Goal: Information Seeking & Learning: Learn about a topic

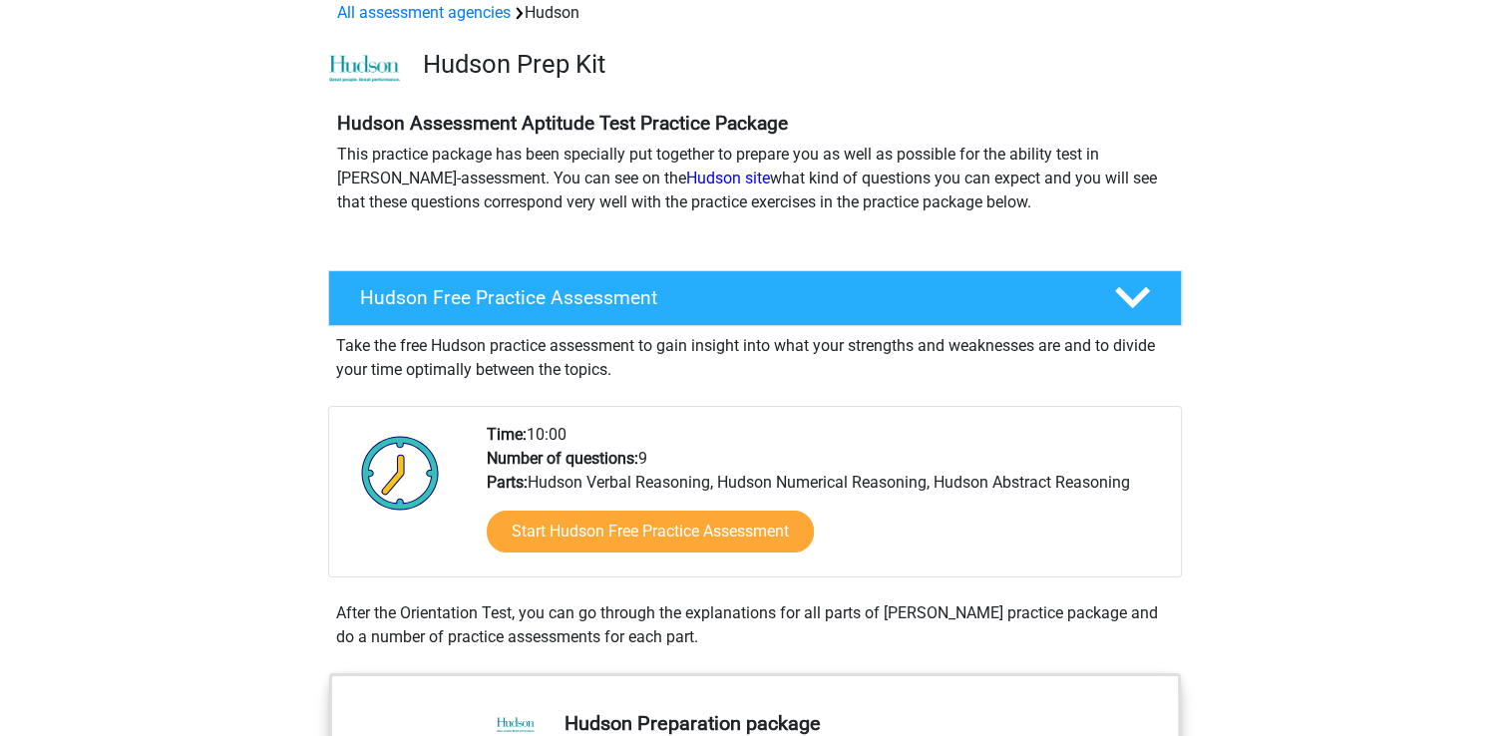
scroll to position [100, 0]
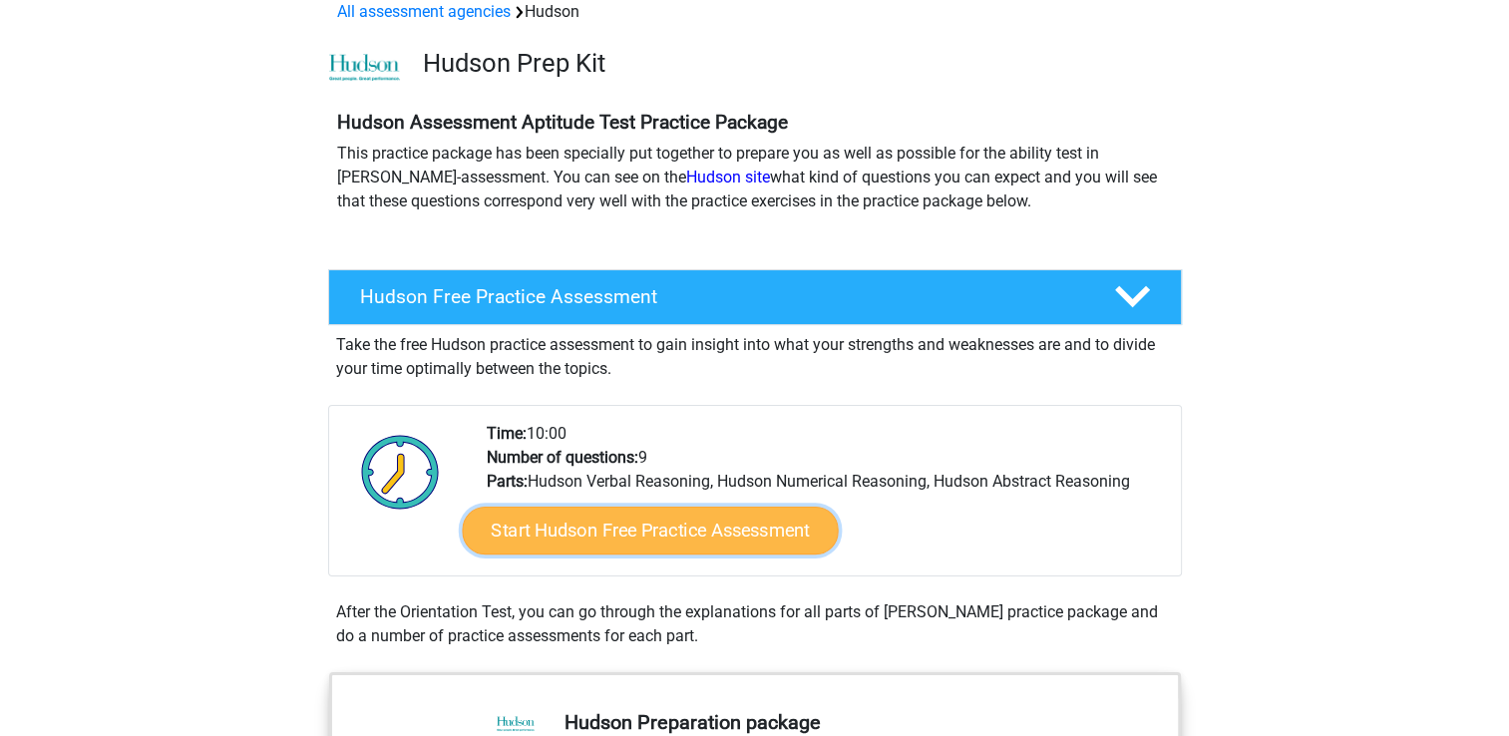
click at [699, 533] on link "Start Hudson Free Practice Assessment" at bounding box center [650, 531] width 376 height 48
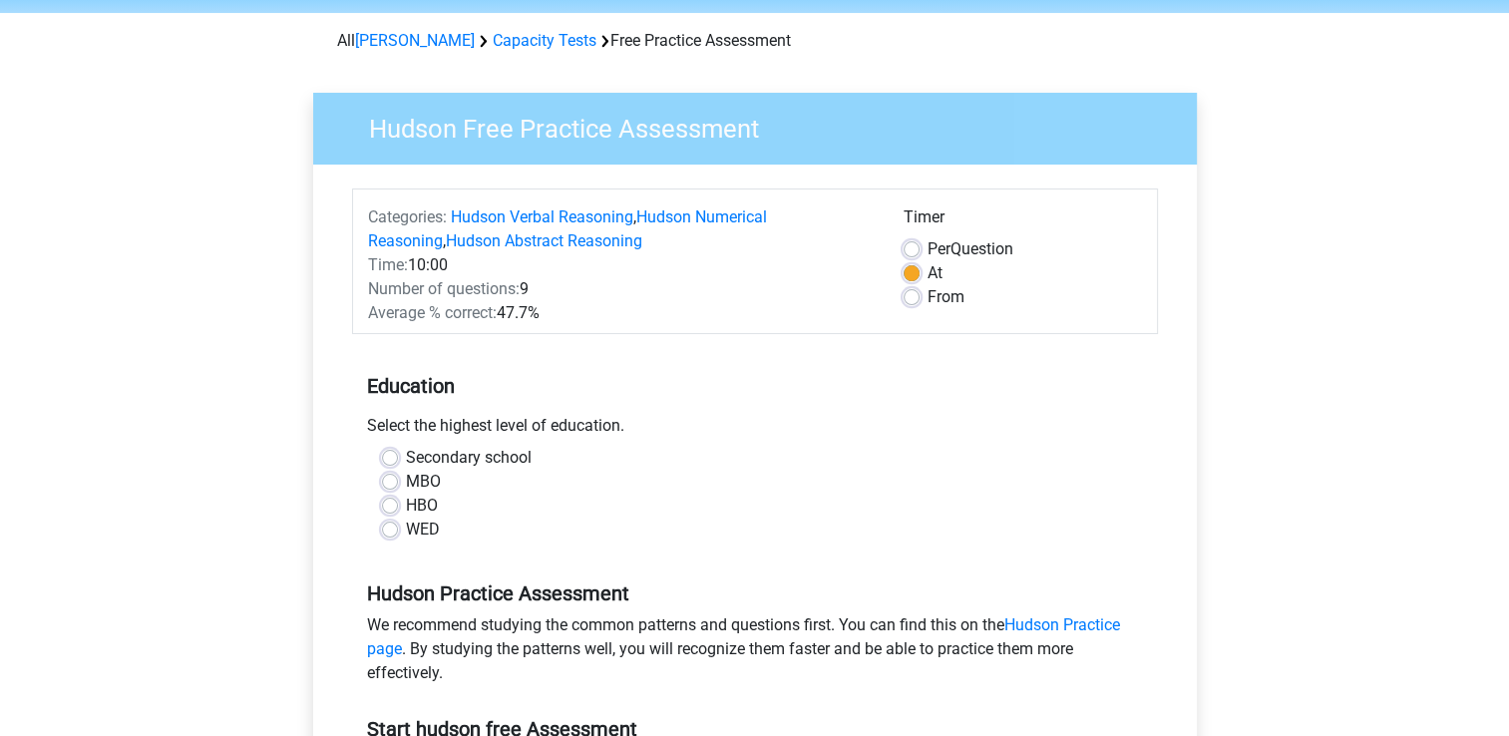
scroll to position [100, 0]
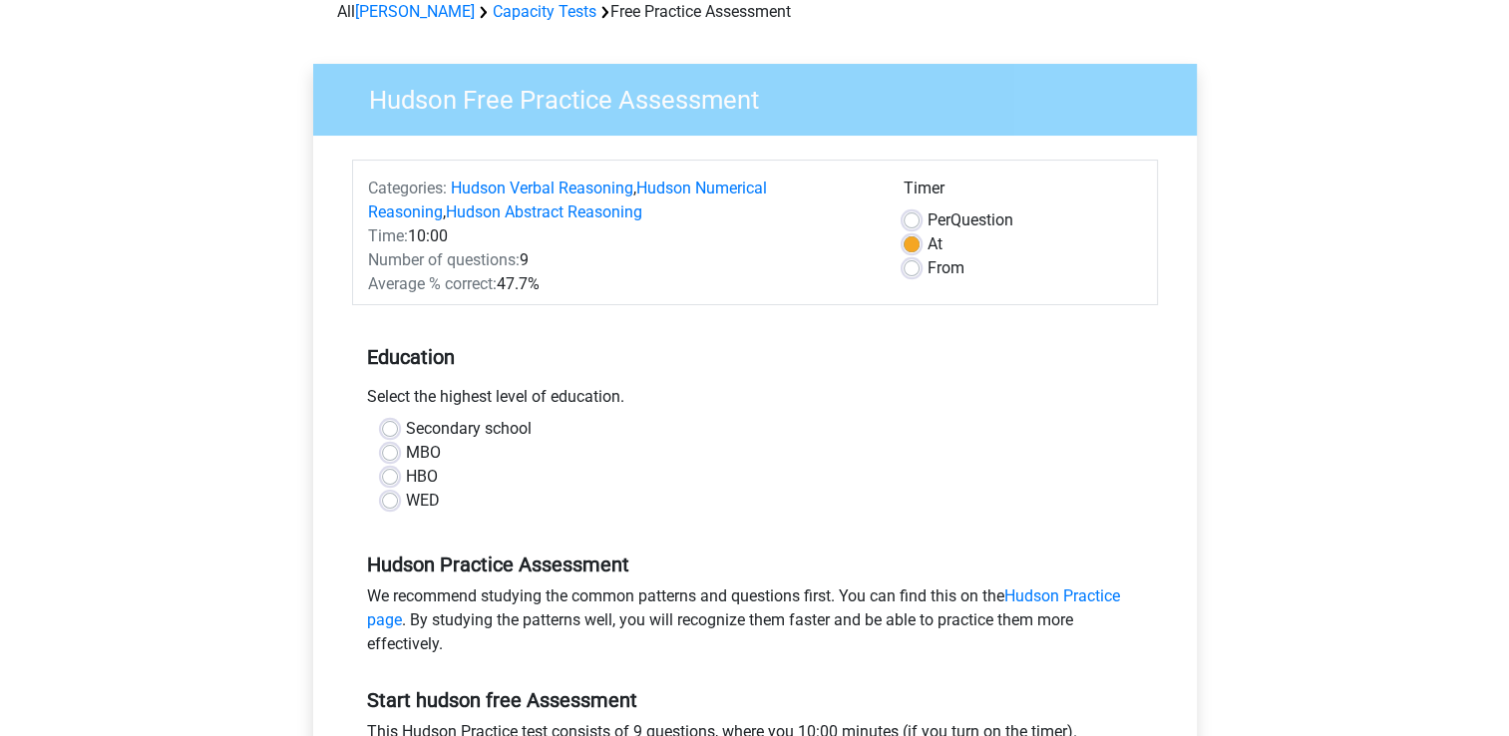
click at [406, 460] on label "MBO" at bounding box center [423, 453] width 35 height 24
click at [387, 460] on input "MBO" at bounding box center [390, 451] width 16 height 20
radio input "true"
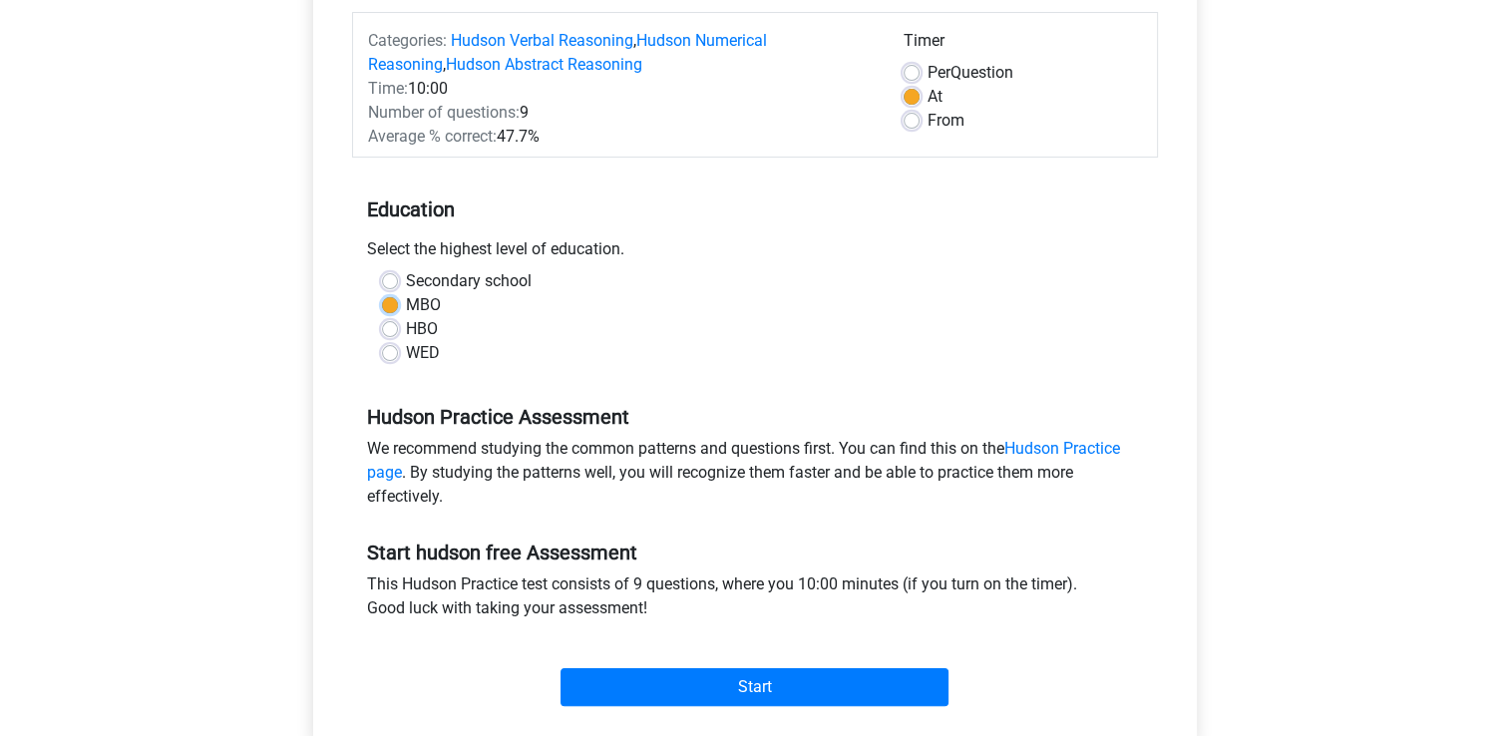
scroll to position [299, 0]
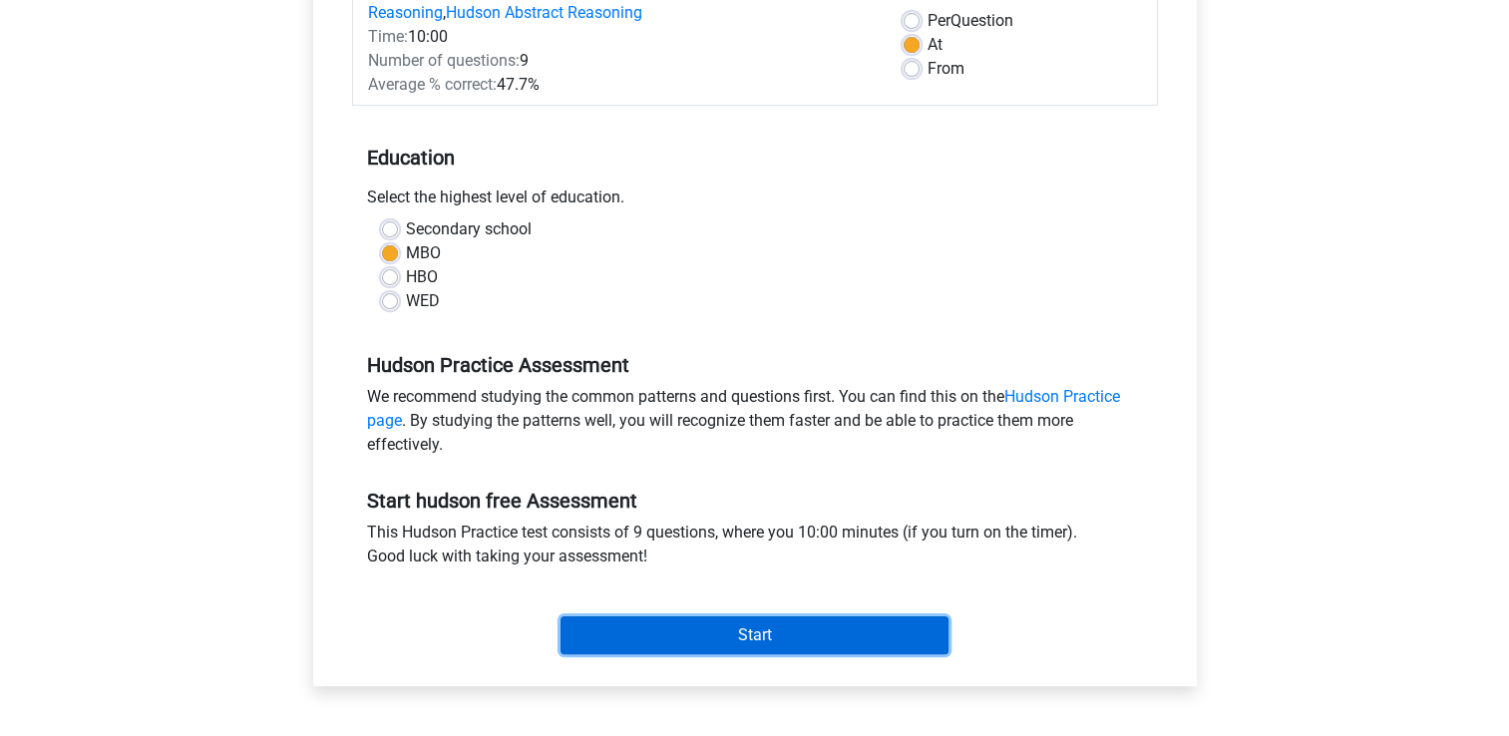
click at [760, 640] on input "Start" at bounding box center [755, 635] width 388 height 38
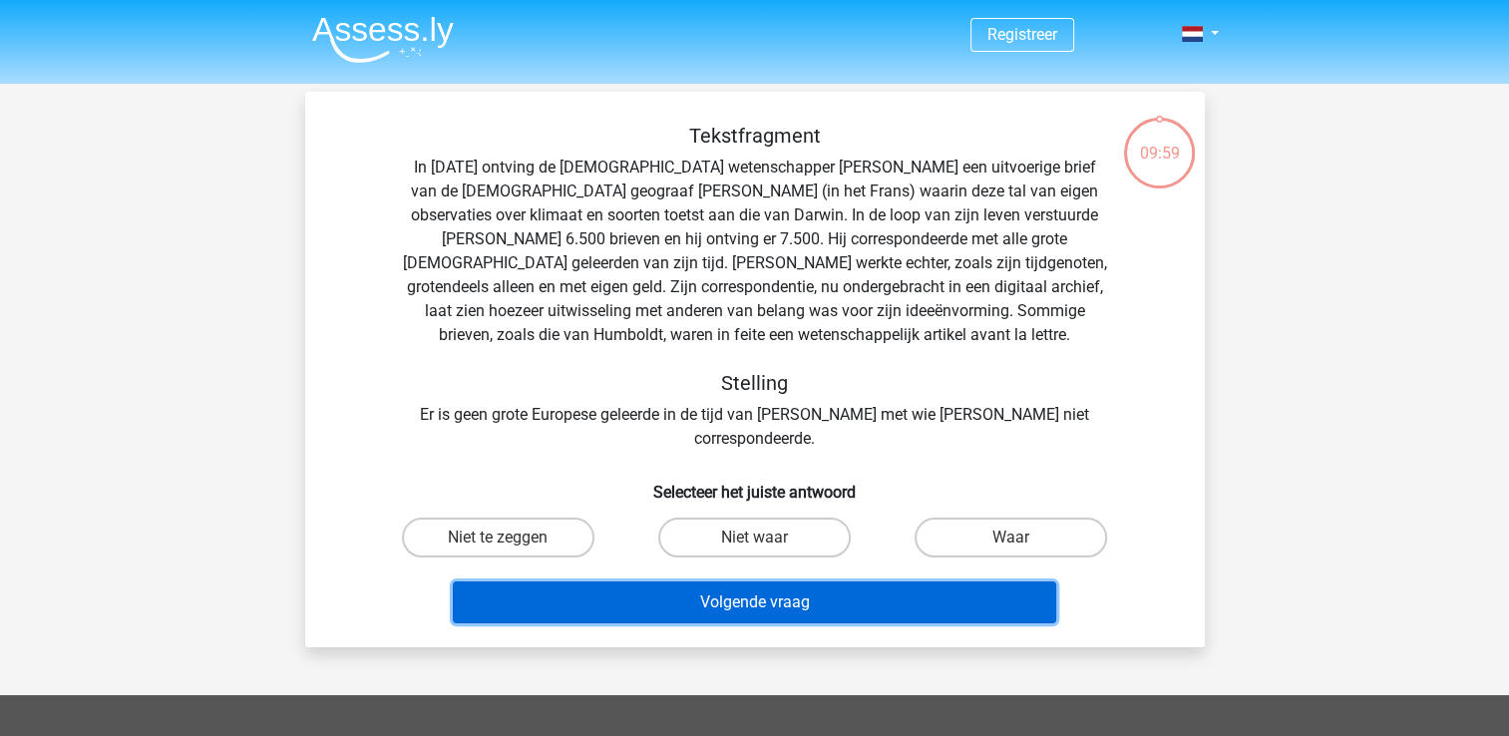
click at [733, 581] on button "Volgende vraag" at bounding box center [754, 602] width 603 height 42
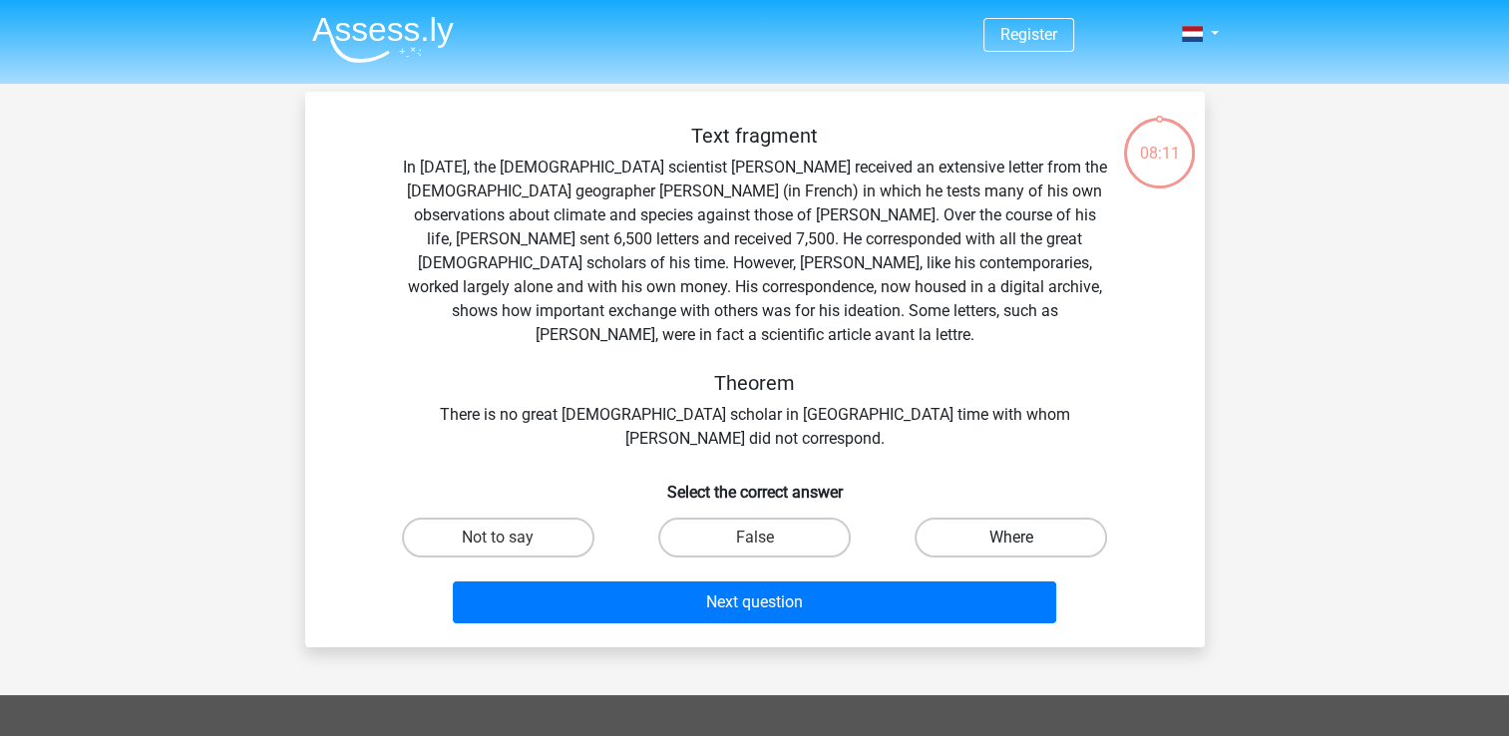
click at [1010, 518] on label "Where" at bounding box center [1011, 538] width 192 height 40
click at [1011, 538] on input "Where" at bounding box center [1017, 544] width 13 height 13
radio input "true"
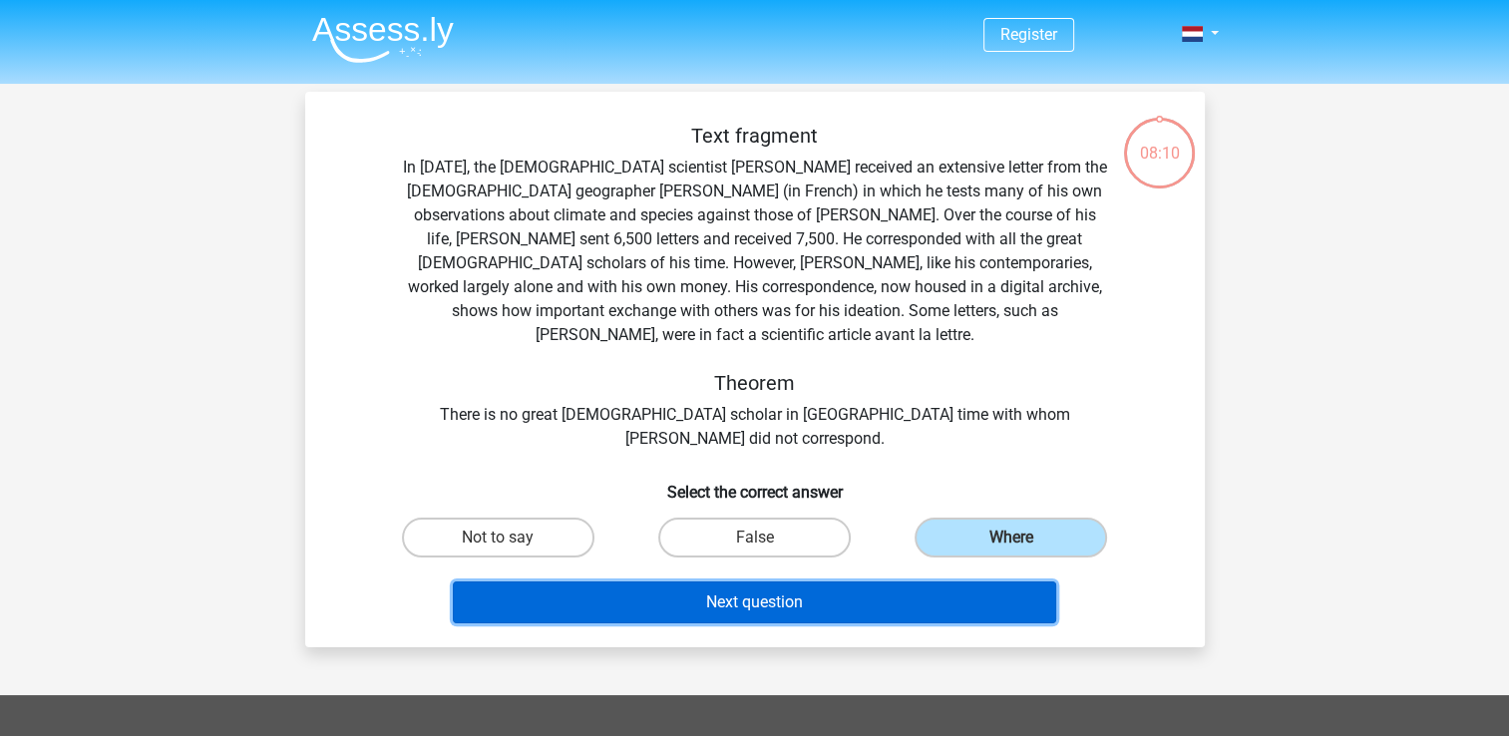
click at [884, 581] on button "Next question" at bounding box center [754, 602] width 603 height 42
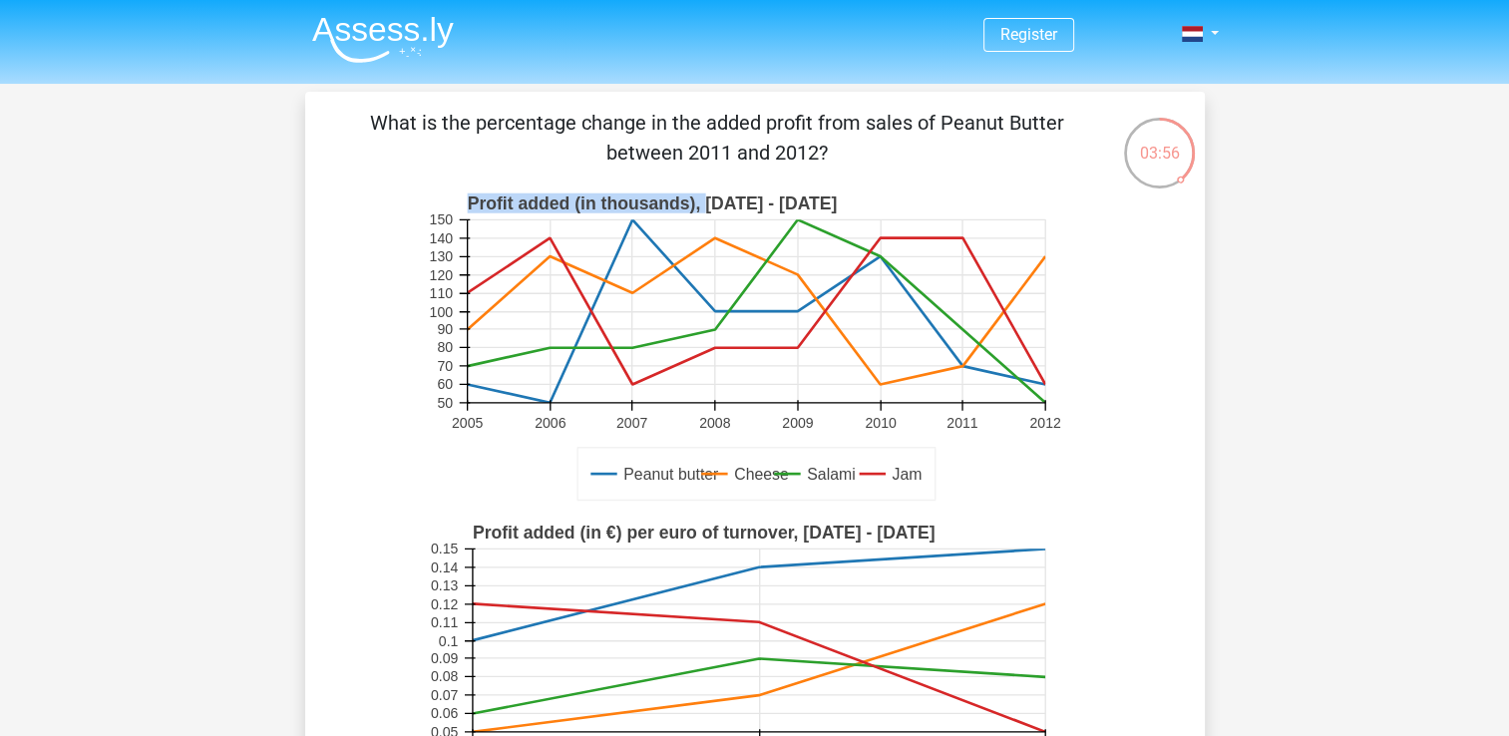
drag, startPoint x: 467, startPoint y: 200, endPoint x: 708, endPoint y: 200, distance: 241.4
click at [708, 200] on text "Profit added (in thousands), 2005 - 2012" at bounding box center [652, 203] width 370 height 20
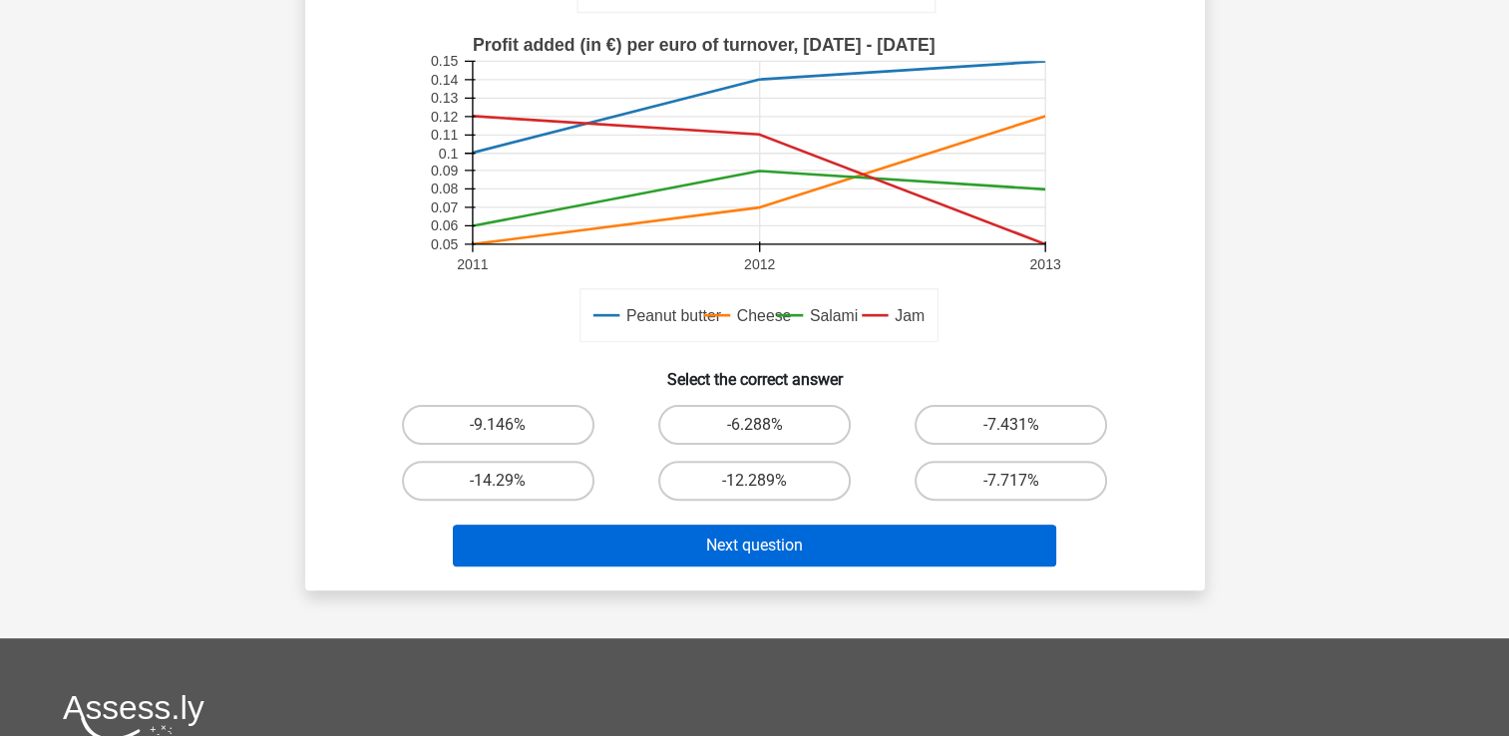
scroll to position [598, 0]
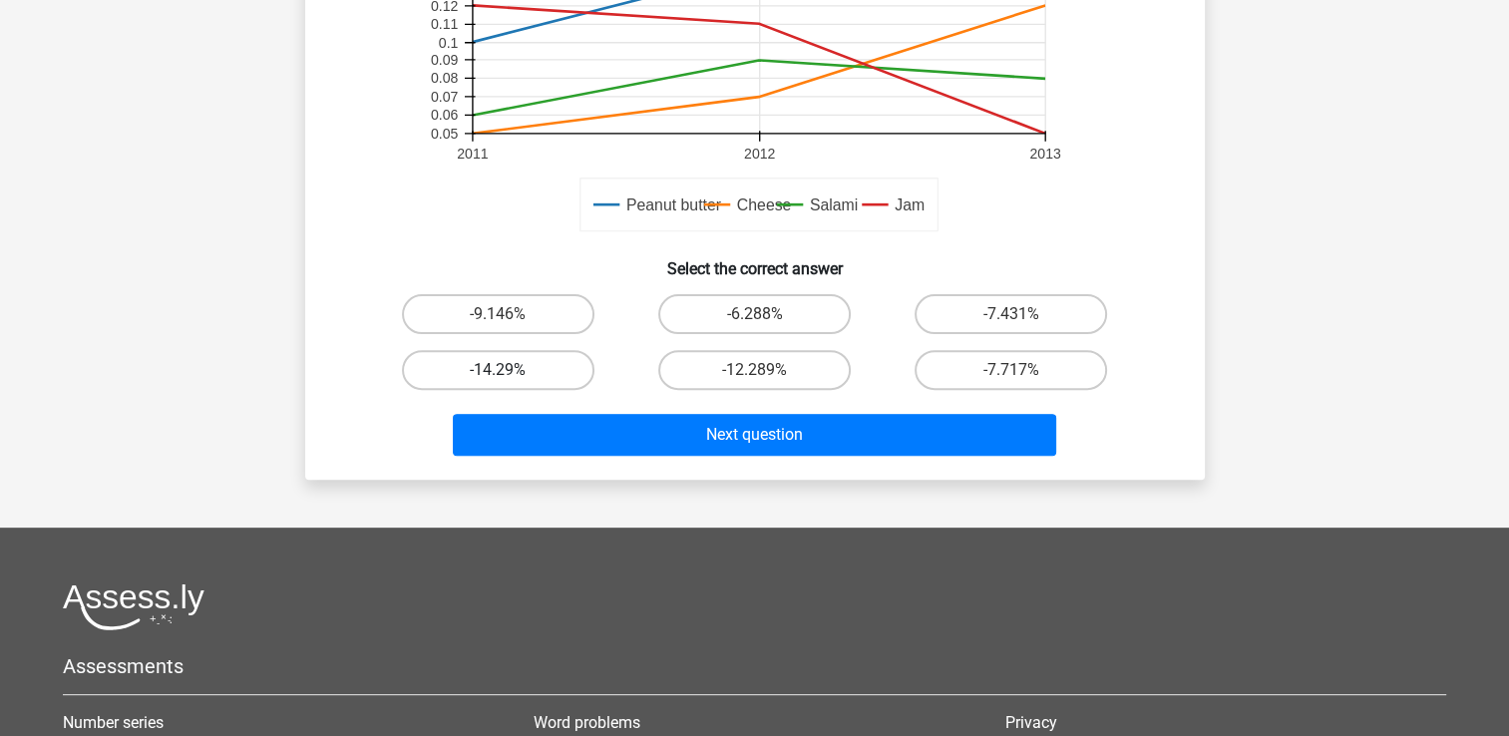
click at [540, 373] on label "-14.29%" at bounding box center [498, 370] width 192 height 40
click at [511, 373] on input "-14.29%" at bounding box center [504, 376] width 13 height 13
radio input "true"
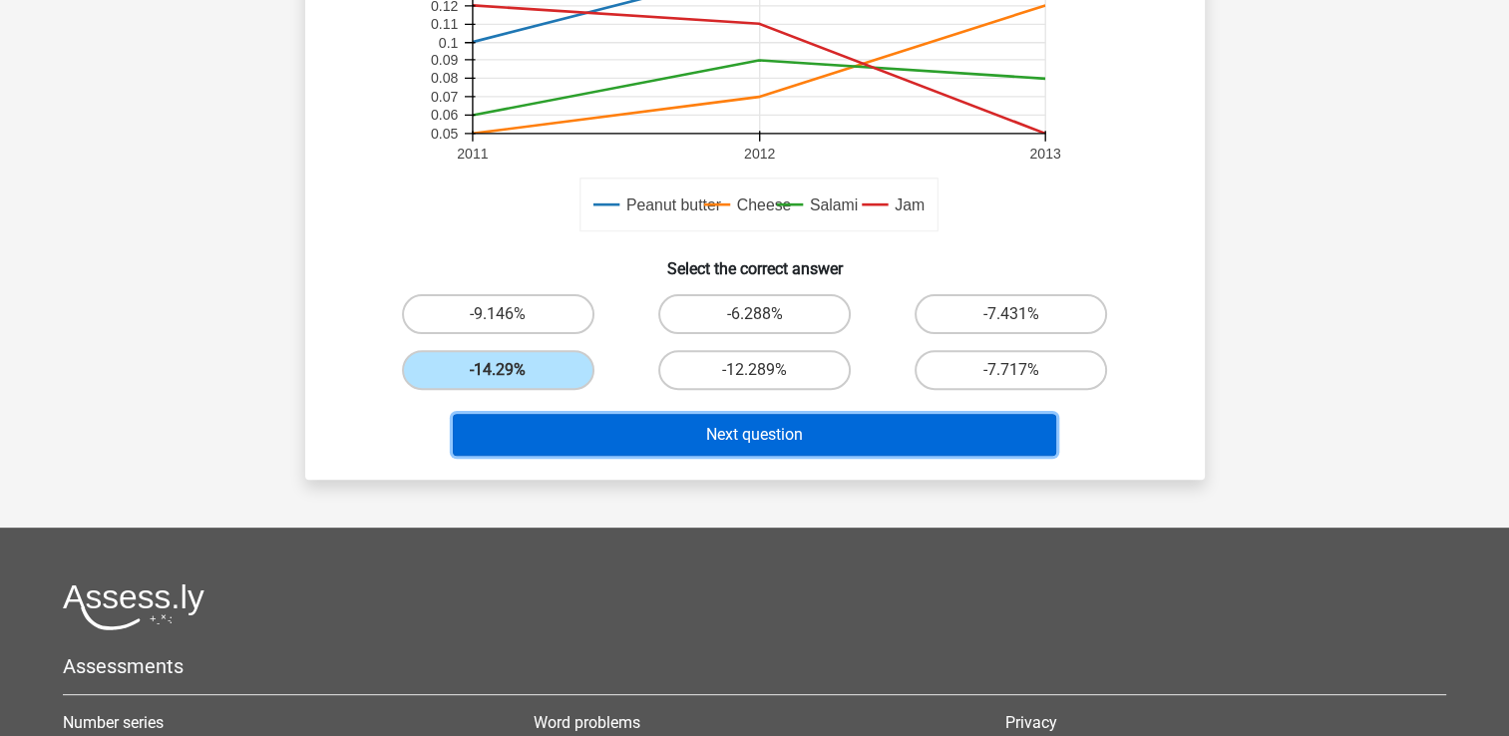
click at [747, 433] on button "Next question" at bounding box center [754, 435] width 603 height 42
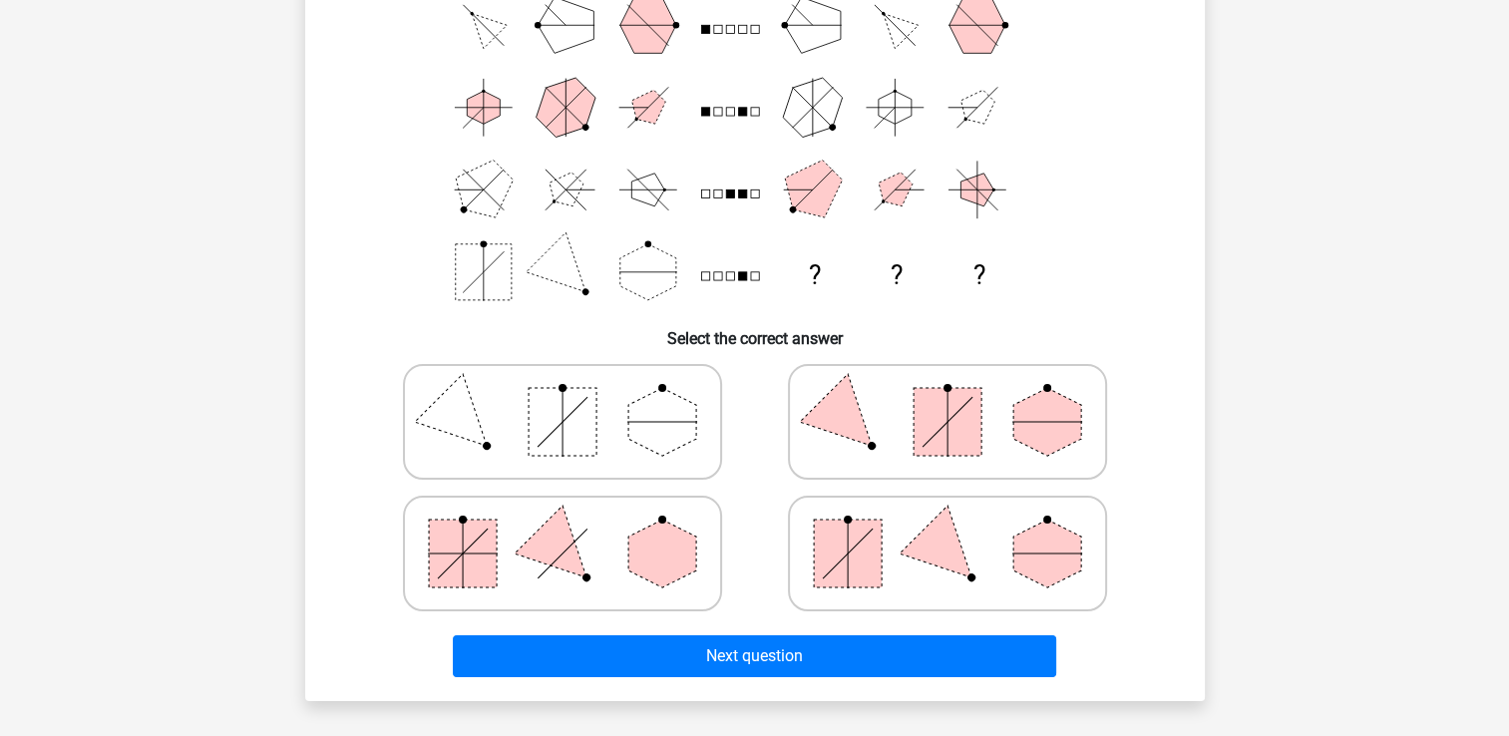
scroll to position [299, 0]
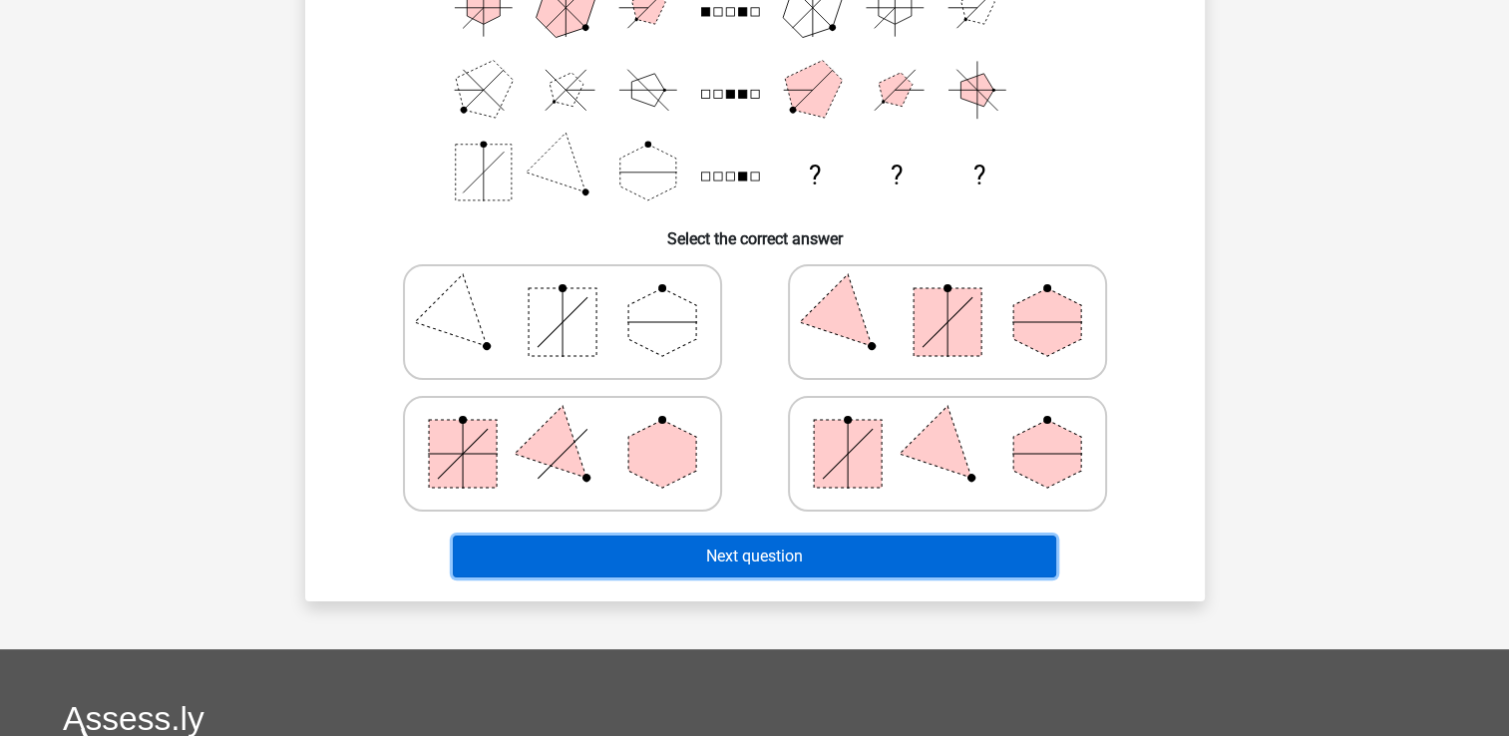
click at [846, 570] on button "Next question" at bounding box center [754, 557] width 603 height 42
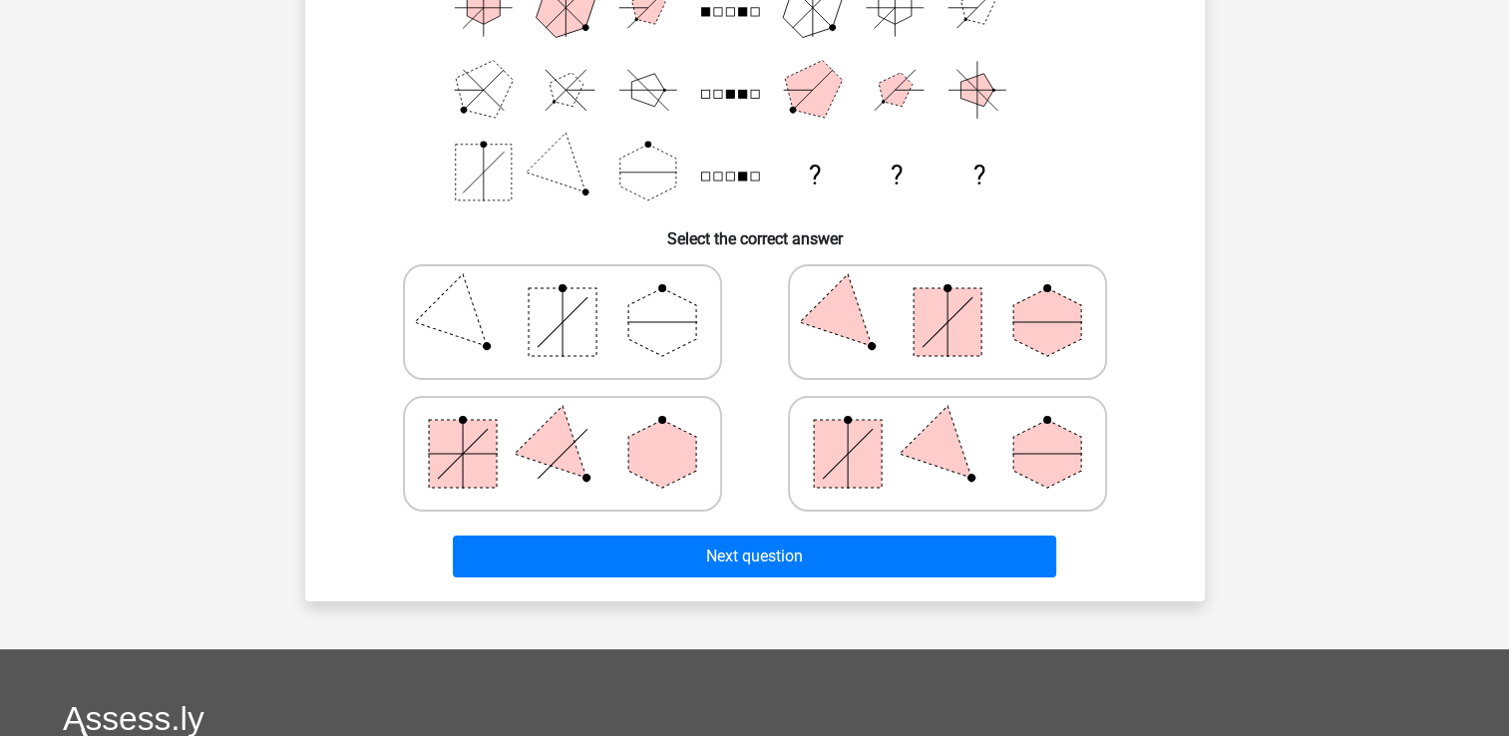
click at [938, 321] on rect at bounding box center [948, 322] width 68 height 68
click at [947, 297] on input "radio" at bounding box center [953, 290] width 13 height 13
radio input "true"
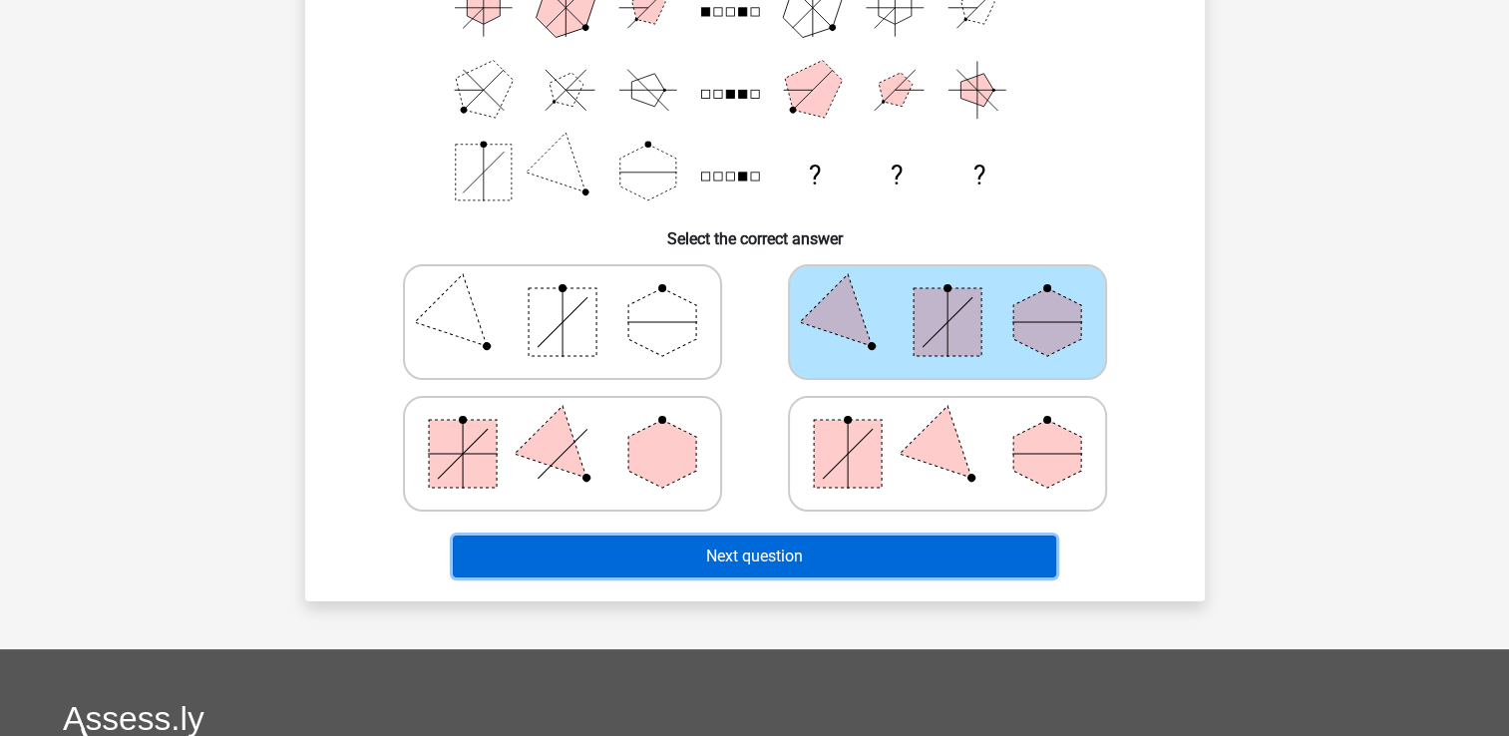
click at [882, 548] on button "Next question" at bounding box center [754, 557] width 603 height 42
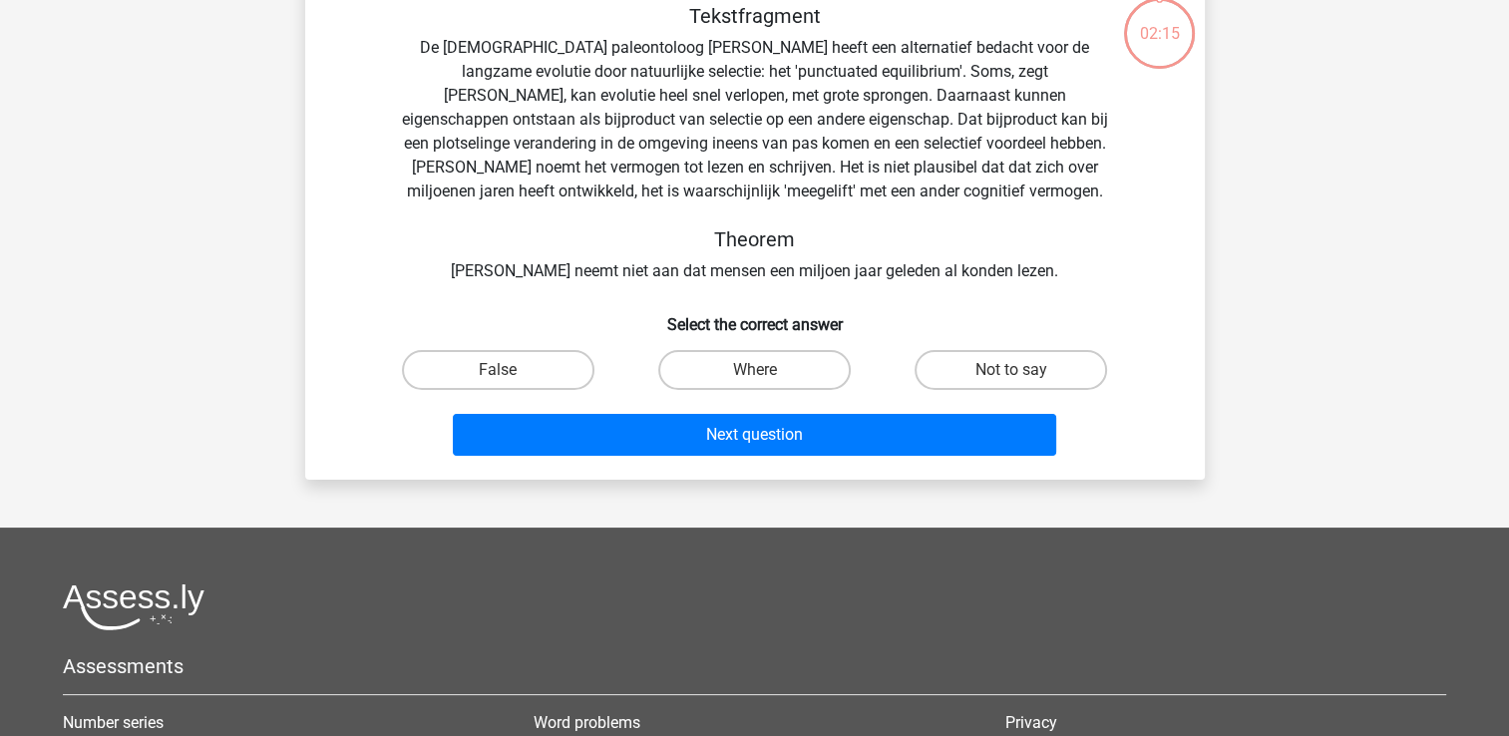
scroll to position [92, 0]
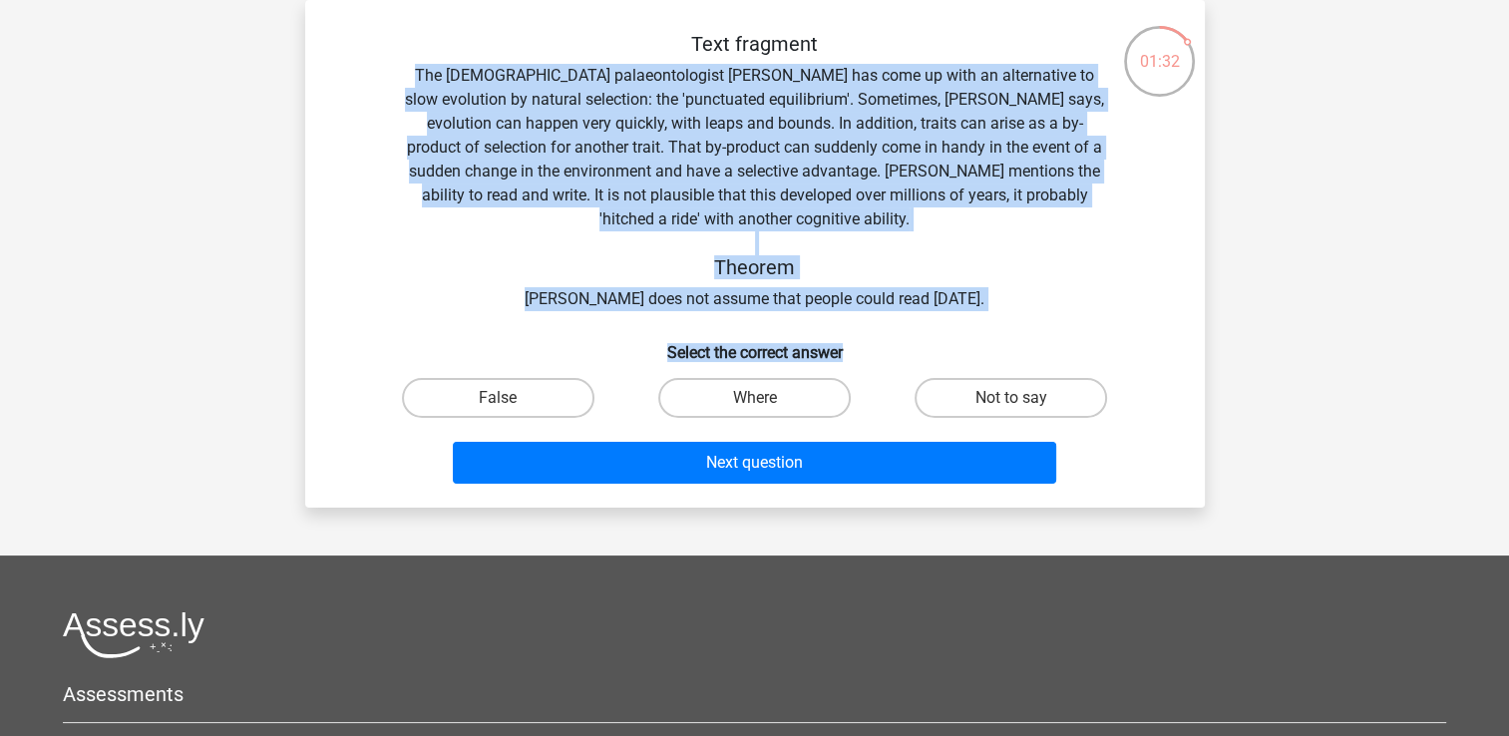
drag, startPoint x: 404, startPoint y: 73, endPoint x: 981, endPoint y: 342, distance: 637.2
click at [981, 342] on div "Text fragment The American palaeontologist Stephen Jay Gould has come up with a…" at bounding box center [755, 262] width 884 height 460
copy div "The American palaeontologist Stephen Jay Gould has come up with an alternative …"
click at [1325, 175] on div "Register" at bounding box center [754, 495] width 1509 height 1174
